Goal: Task Accomplishment & Management: Manage account settings

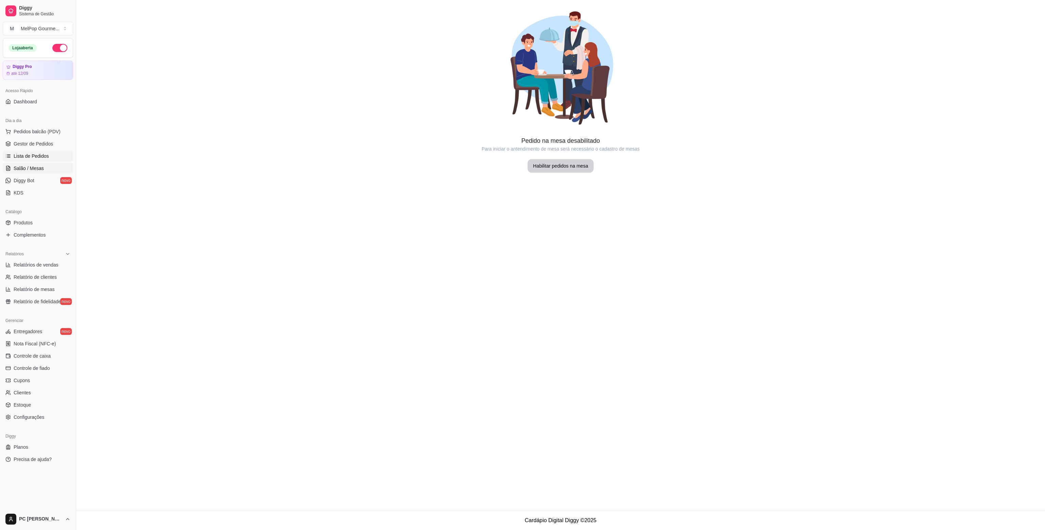
click at [27, 156] on span "Lista de Pedidos" at bounding box center [31, 156] width 35 height 7
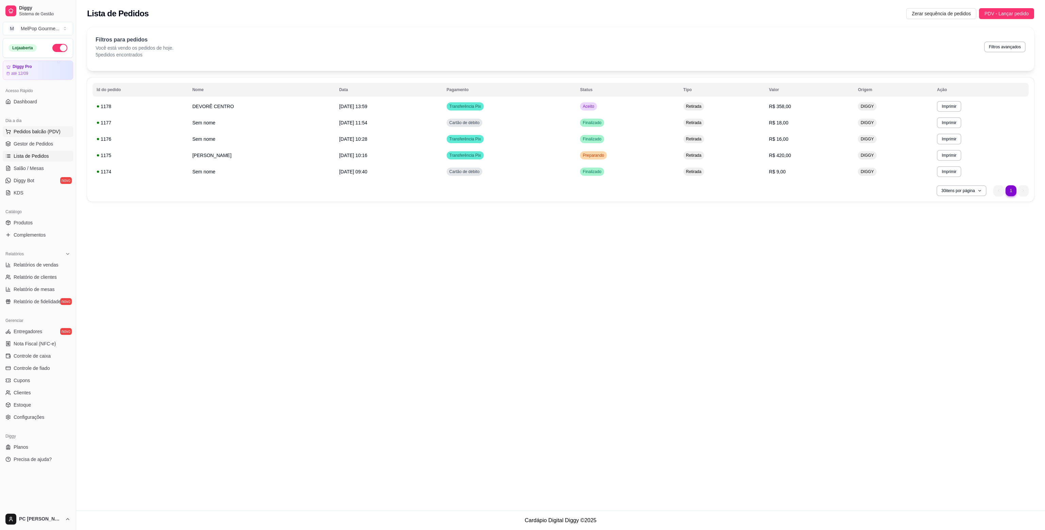
click at [44, 132] on span "Pedidos balcão (PDV)" at bounding box center [37, 131] width 47 height 7
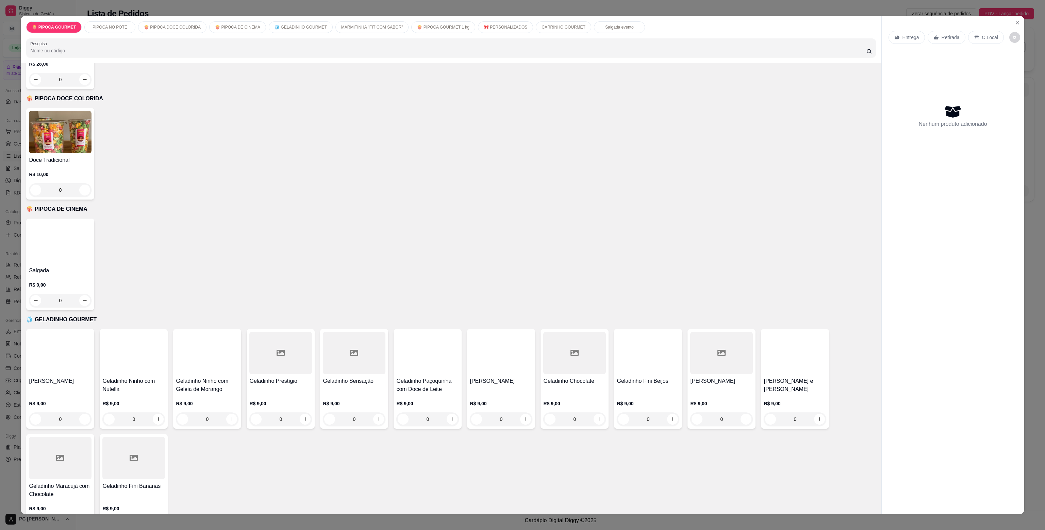
scroll to position [340, 0]
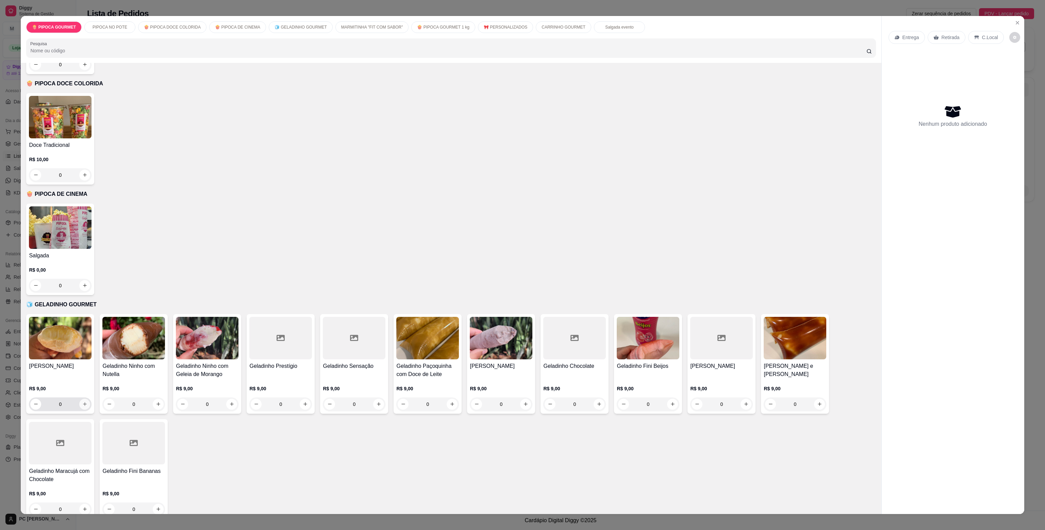
click at [82, 399] on button "increase-product-quantity" at bounding box center [84, 404] width 11 height 11
type input "1"
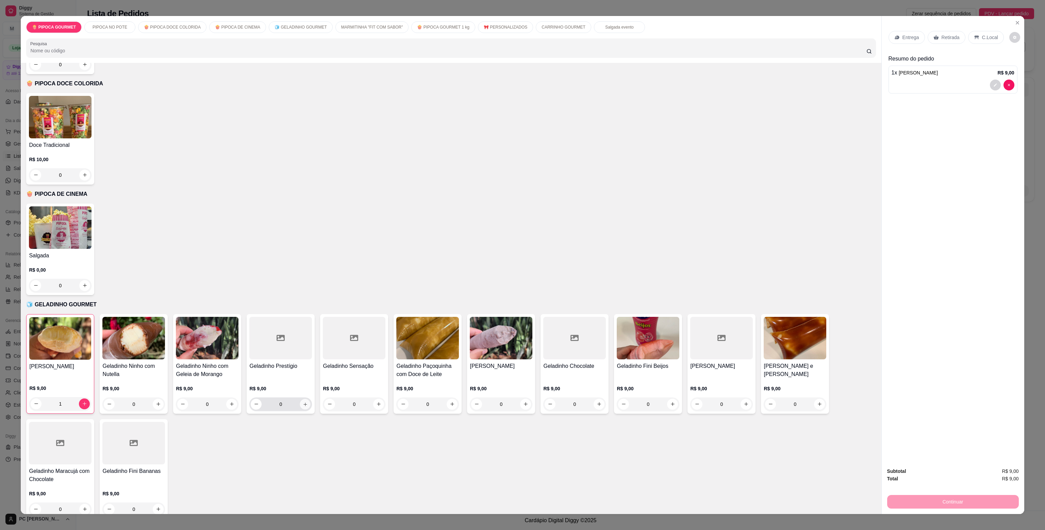
click at [304, 402] on icon "increase-product-quantity" at bounding box center [305, 404] width 5 height 5
type input "1"
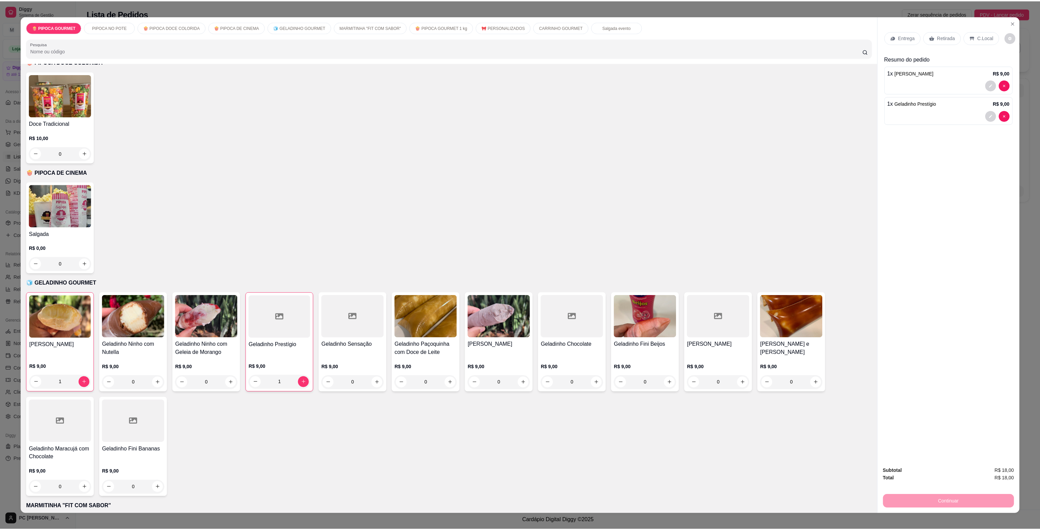
scroll to position [374, 0]
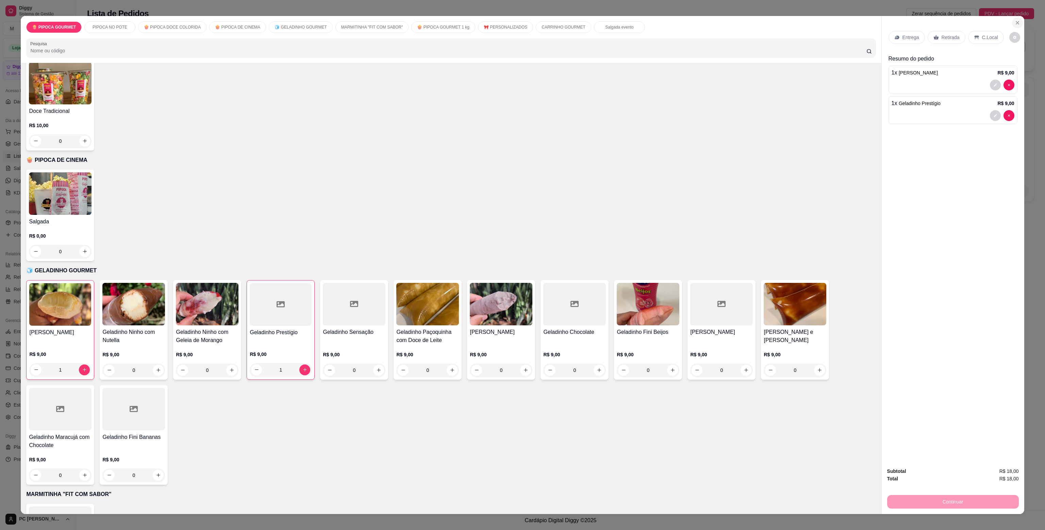
click at [1015, 24] on icon "Close" at bounding box center [1017, 22] width 5 height 5
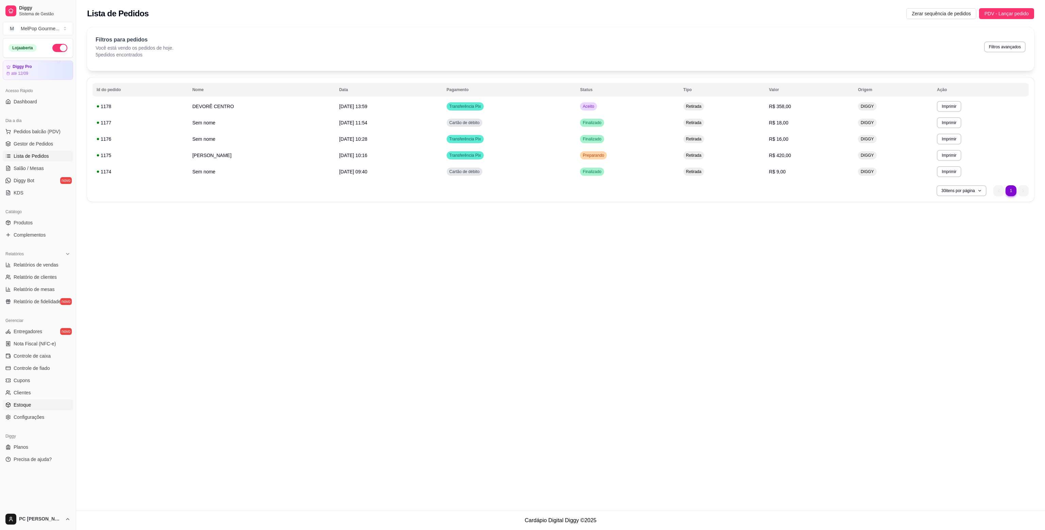
click at [36, 406] on link "Estoque" at bounding box center [38, 405] width 70 height 11
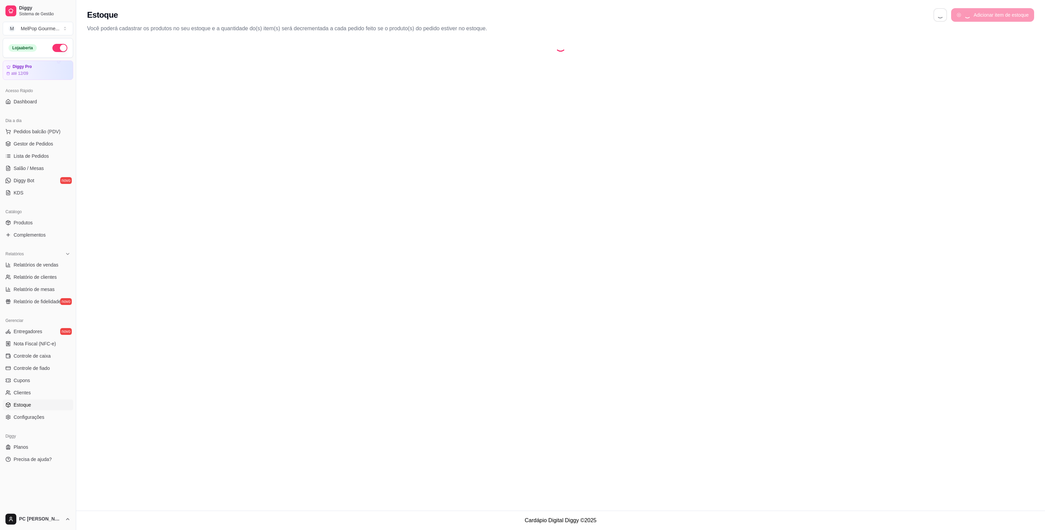
select select "QUANTITY_ORDER"
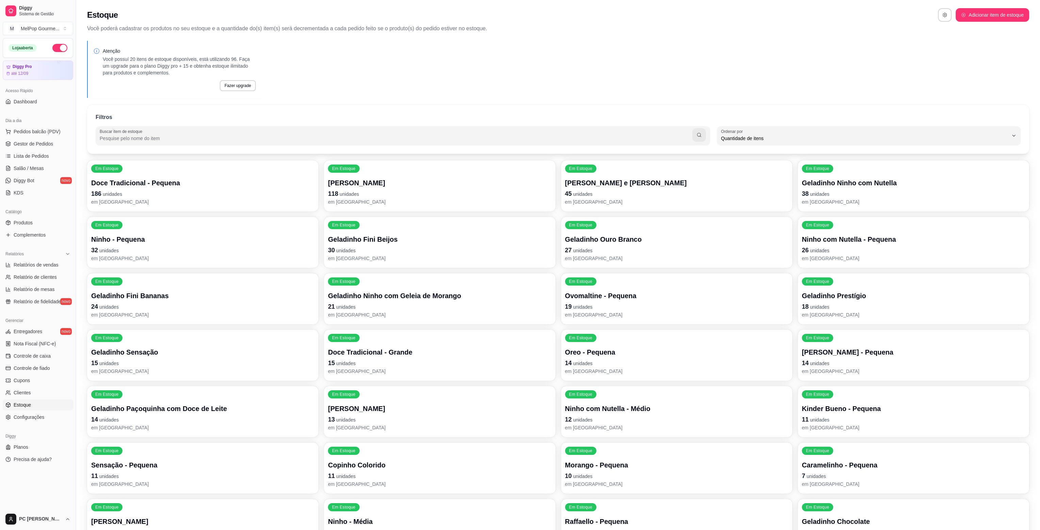
scroll to position [6, 0]
click at [37, 219] on link "Produtos" at bounding box center [38, 222] width 70 height 11
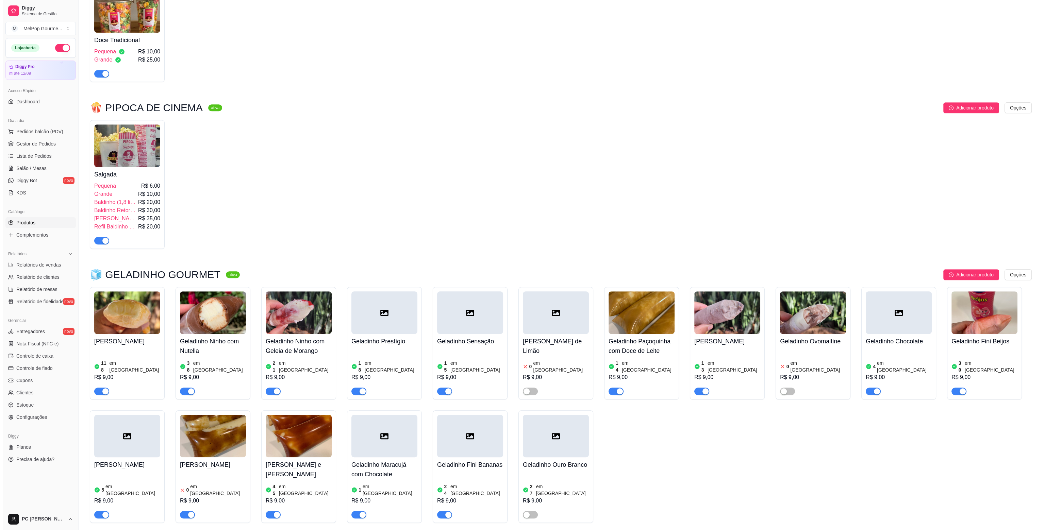
scroll to position [986, 0]
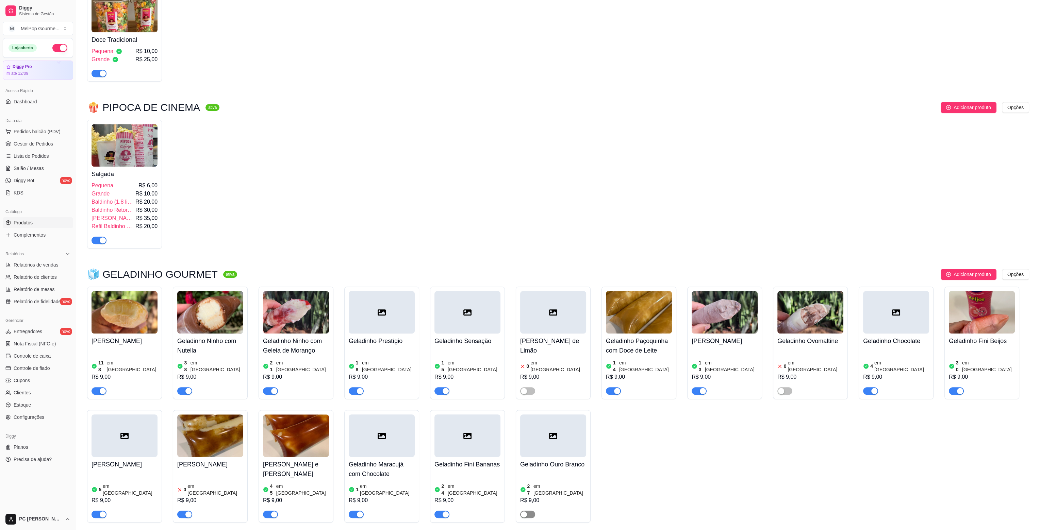
click at [532, 511] on span "button" at bounding box center [527, 514] width 15 height 7
click at [33, 134] on span "Pedidos balcão (PDV)" at bounding box center [37, 131] width 47 height 7
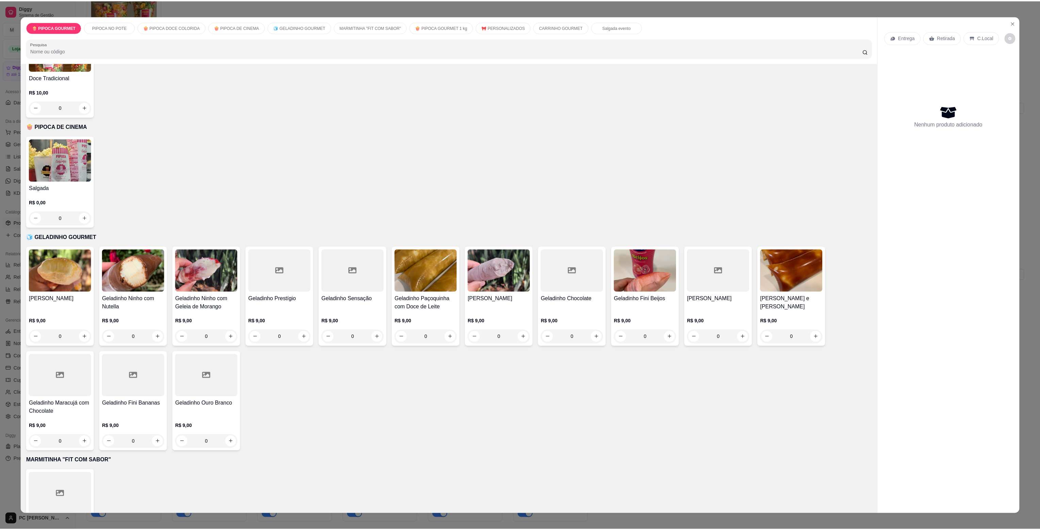
scroll to position [408, 0]
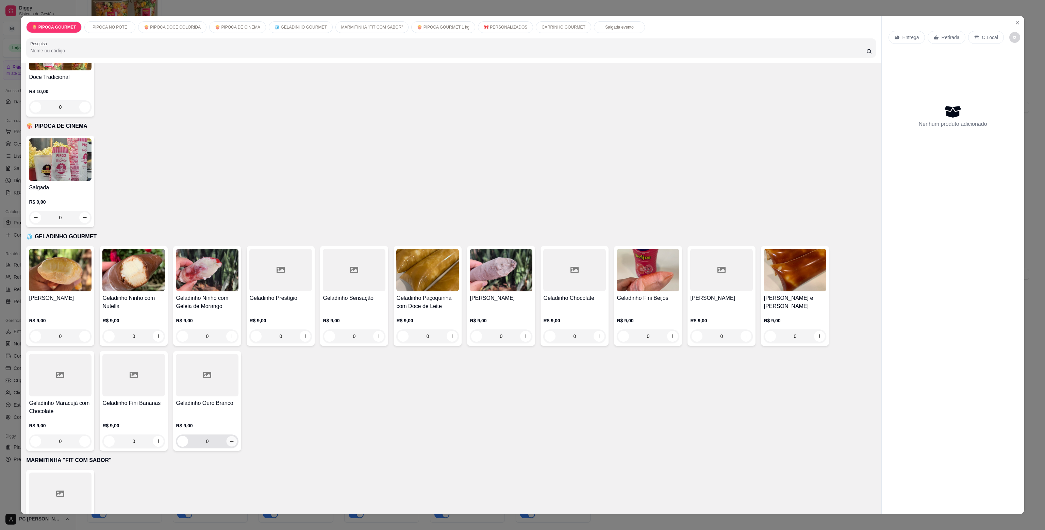
click at [229, 439] on icon "increase-product-quantity" at bounding box center [231, 441] width 5 height 5
type input "1"
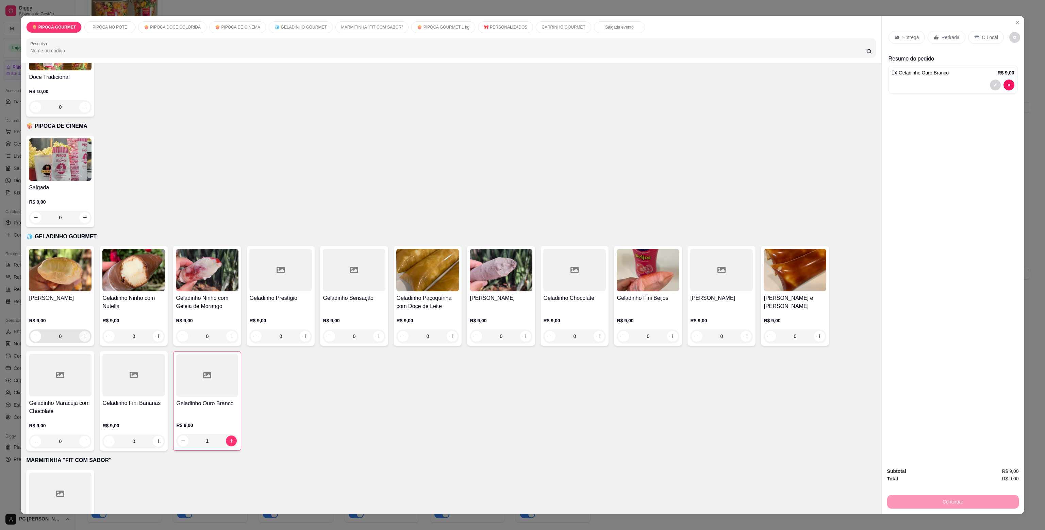
click at [82, 334] on icon "increase-product-quantity" at bounding box center [84, 336] width 5 height 5
type input "1"
click at [303, 335] on icon "increase-product-quantity" at bounding box center [305, 337] width 4 height 4
type input "1"
click at [950, 38] on p "Retirada" at bounding box center [950, 37] width 18 height 7
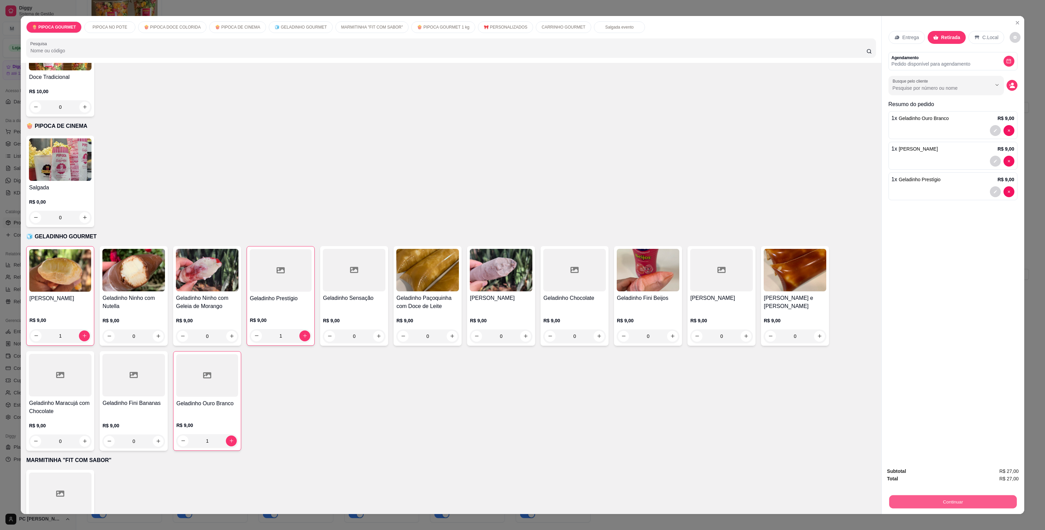
click at [947, 497] on button "Continuar" at bounding box center [953, 502] width 128 height 13
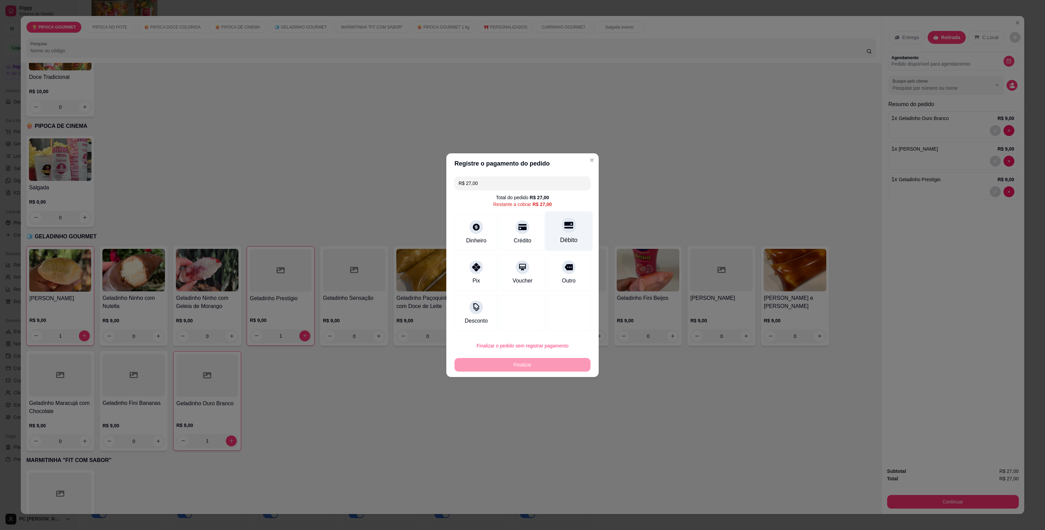
click at [566, 226] on icon at bounding box center [568, 225] width 9 height 9
type input "R$ 0,00"
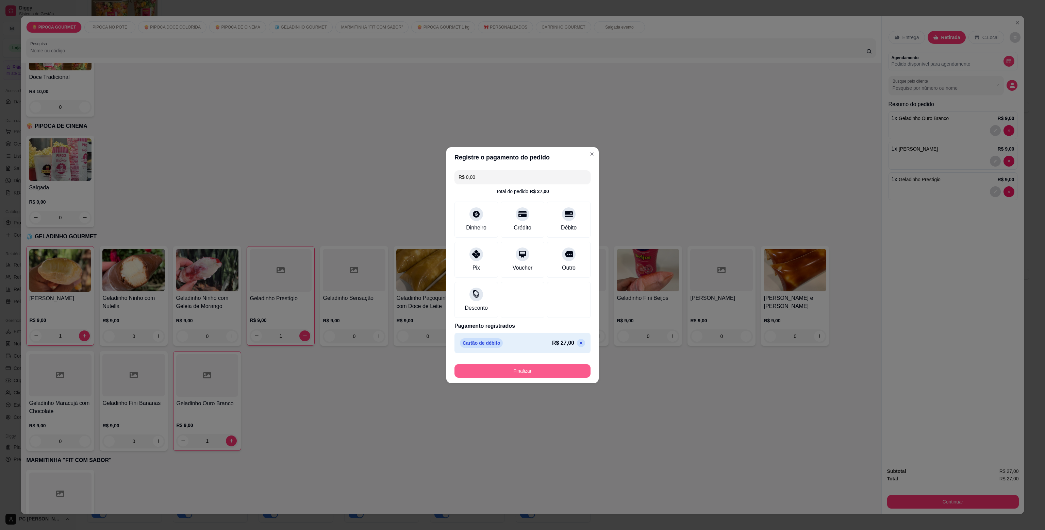
click at [535, 367] on button "Finalizar" at bounding box center [522, 371] width 136 height 14
type input "0"
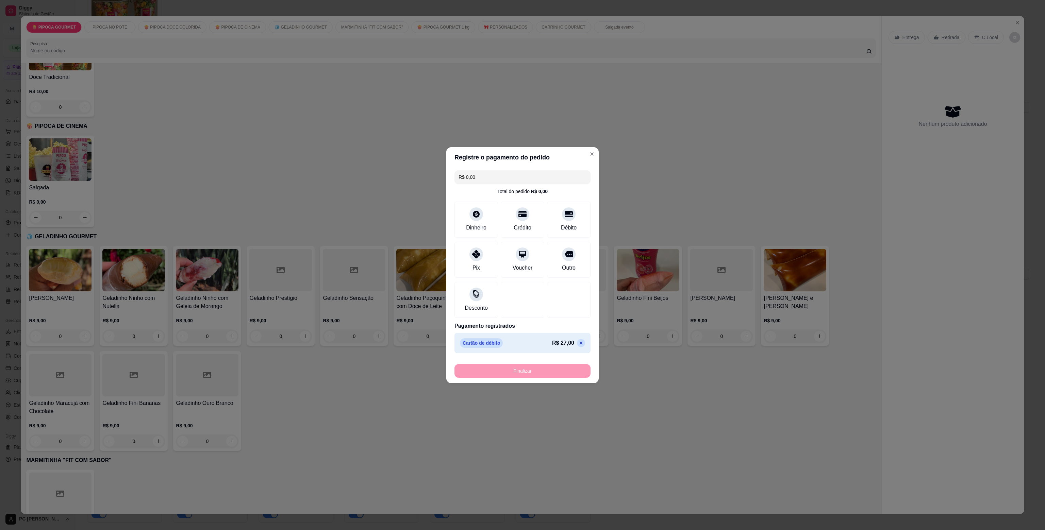
type input "-R$ 27,00"
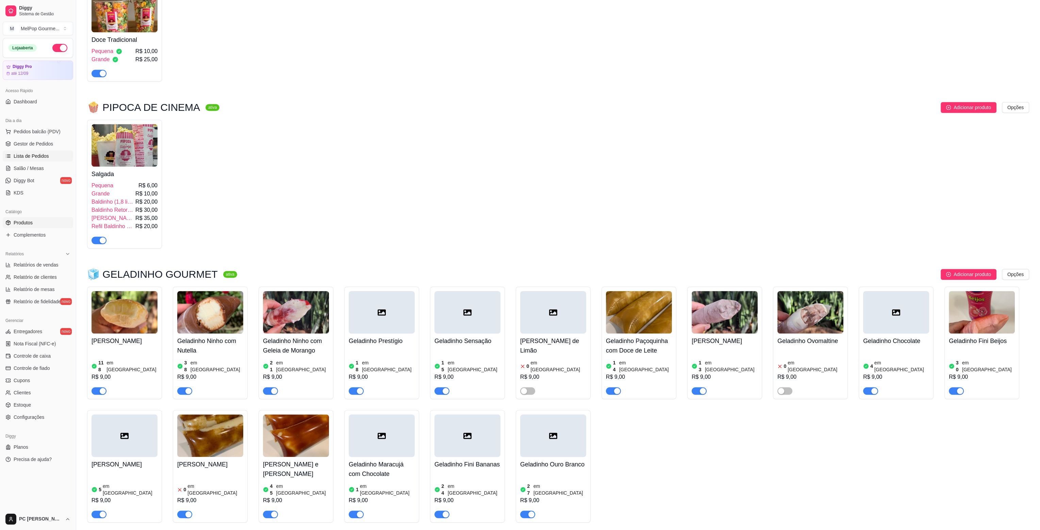
click at [34, 156] on span "Lista de Pedidos" at bounding box center [31, 156] width 35 height 7
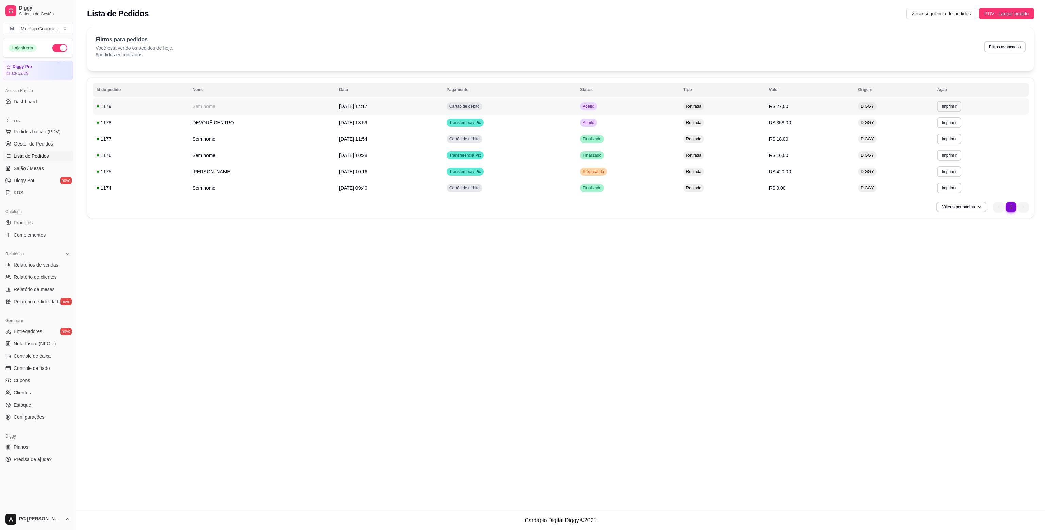
click at [633, 108] on td "Aceito" at bounding box center [627, 106] width 103 height 16
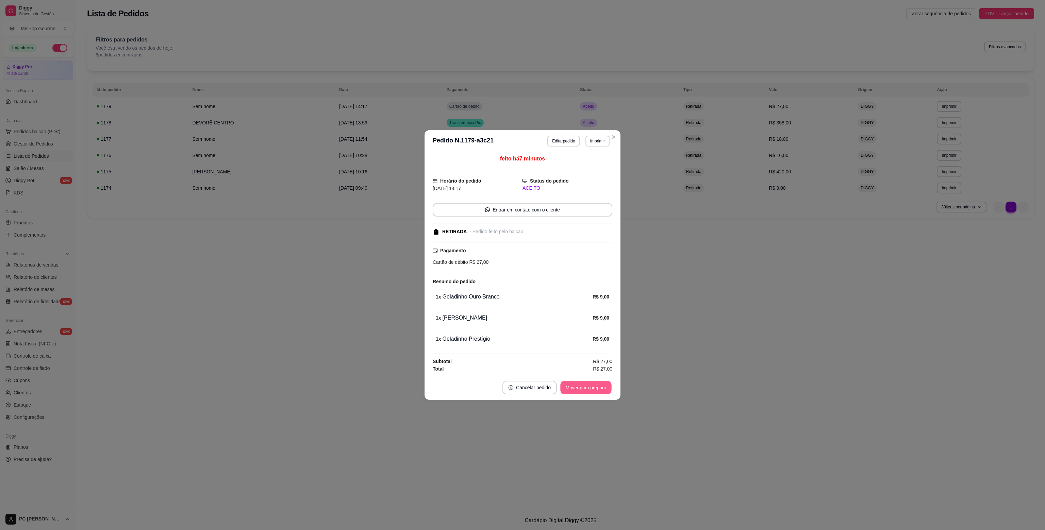
click at [594, 391] on button "Mover para preparo" at bounding box center [585, 387] width 51 height 13
click at [597, 390] on button "Mover para retirada disponível" at bounding box center [574, 387] width 73 height 13
click at [597, 390] on button "Mover para finalizado" at bounding box center [584, 388] width 56 height 14
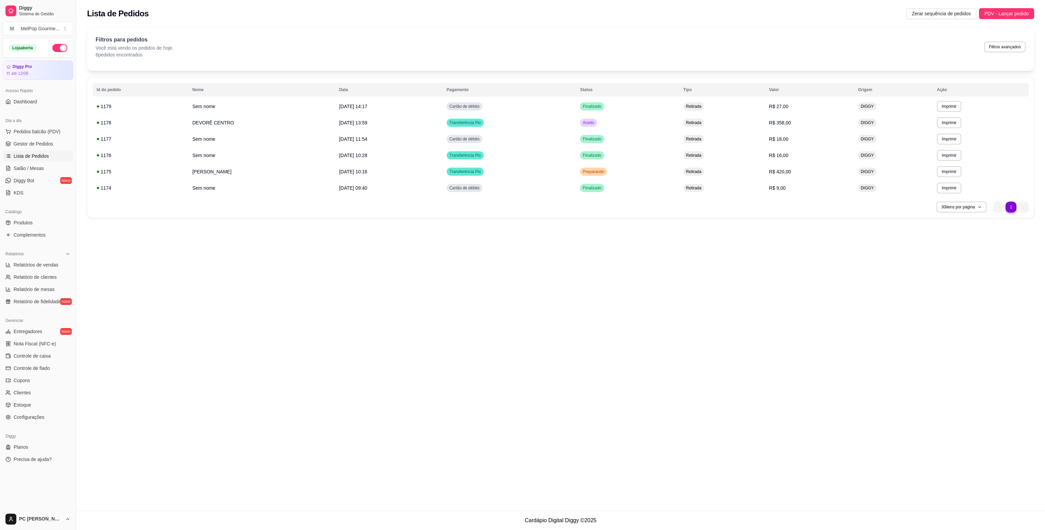
click at [671, 396] on div "**********" at bounding box center [560, 255] width 969 height 511
